Goal: Book appointment/travel/reservation

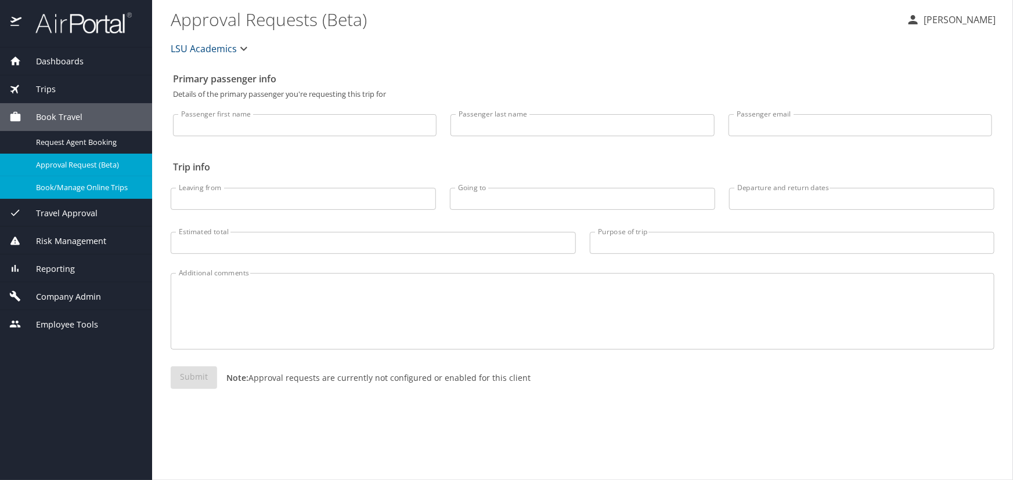
click at [97, 184] on span "Book/Manage Online Trips" at bounding box center [87, 187] width 102 height 11
